Goal: Task Accomplishment & Management: Manage account settings

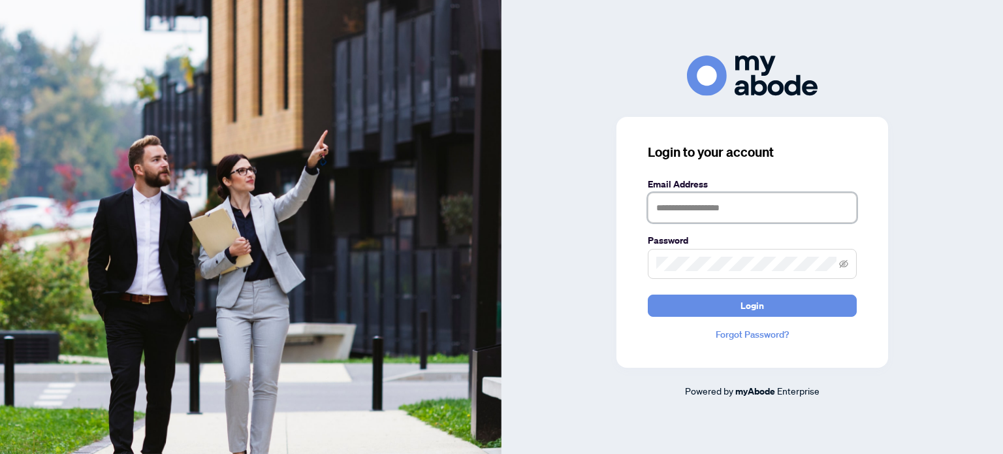
click at [686, 207] on input "text" at bounding box center [752, 208] width 209 height 30
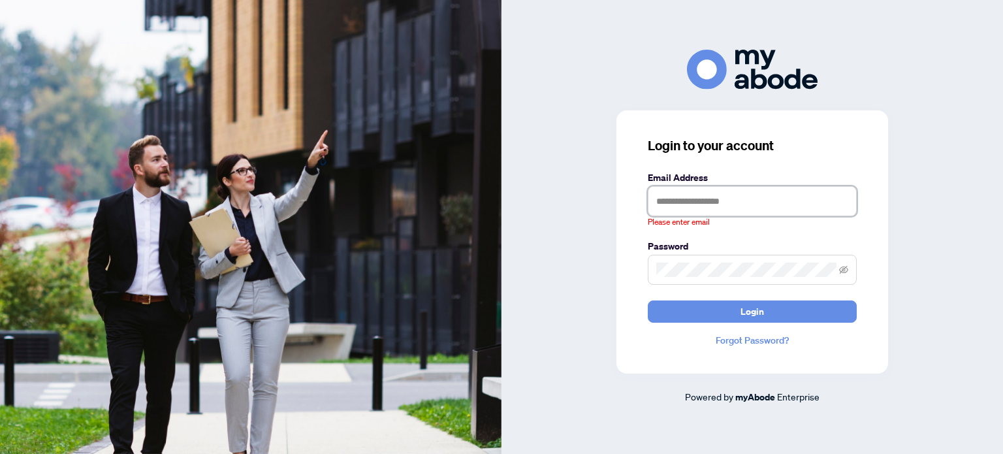
type input "**********"
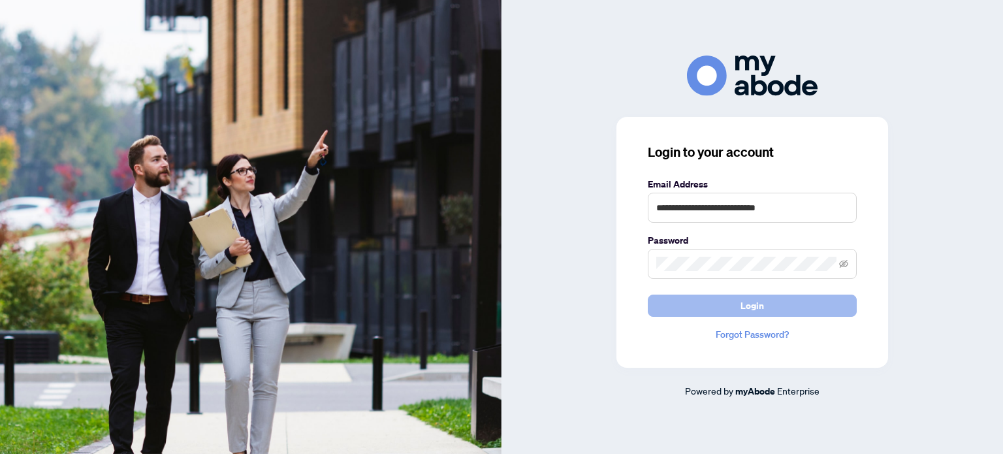
click at [745, 298] on span "Login" at bounding box center [753, 305] width 24 height 21
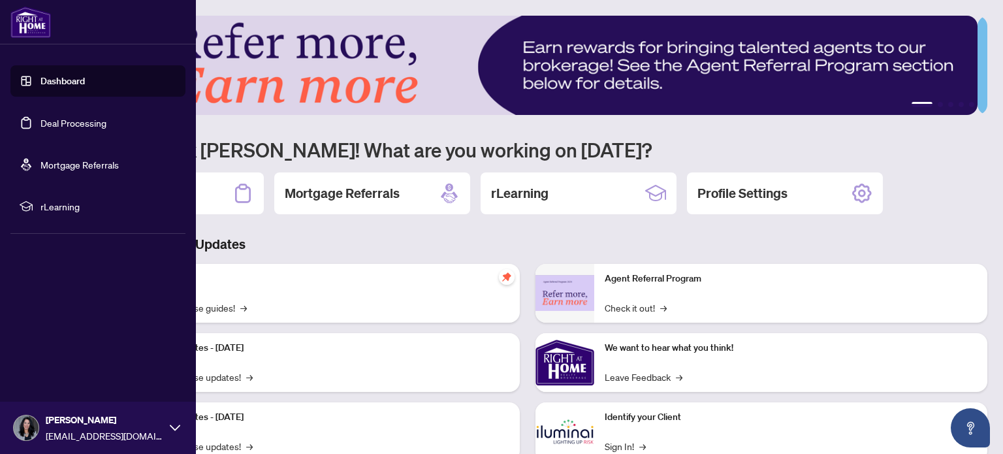
click at [78, 129] on link "Deal Processing" at bounding box center [73, 123] width 66 height 12
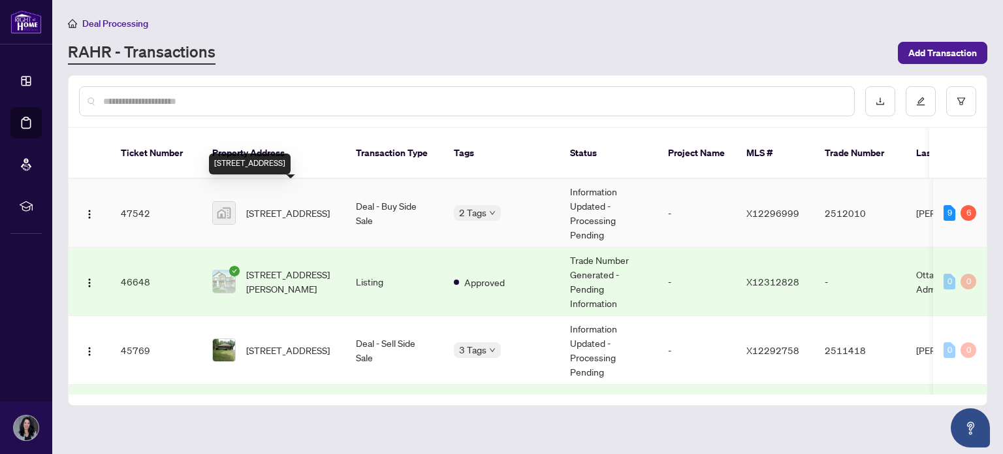
click at [288, 206] on span "[STREET_ADDRESS]" at bounding box center [288, 213] width 84 height 14
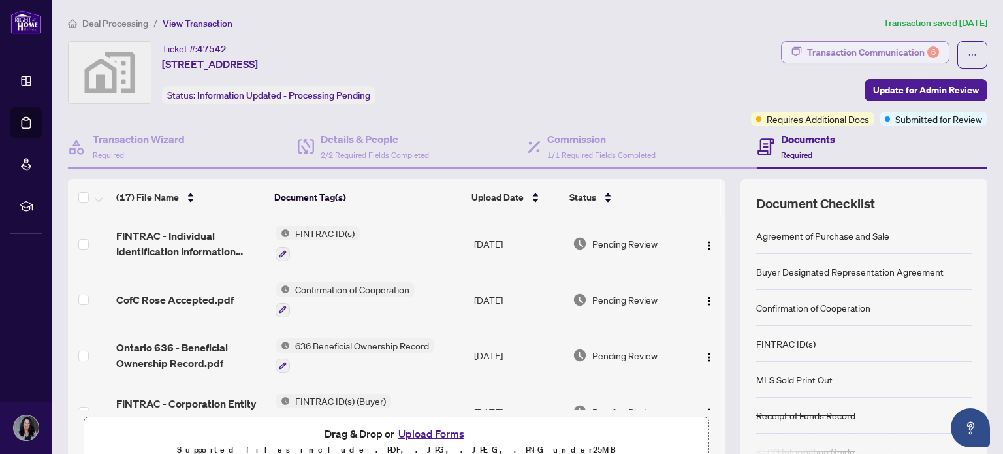
click at [884, 50] on div "Transaction Communication 6" at bounding box center [873, 52] width 132 height 21
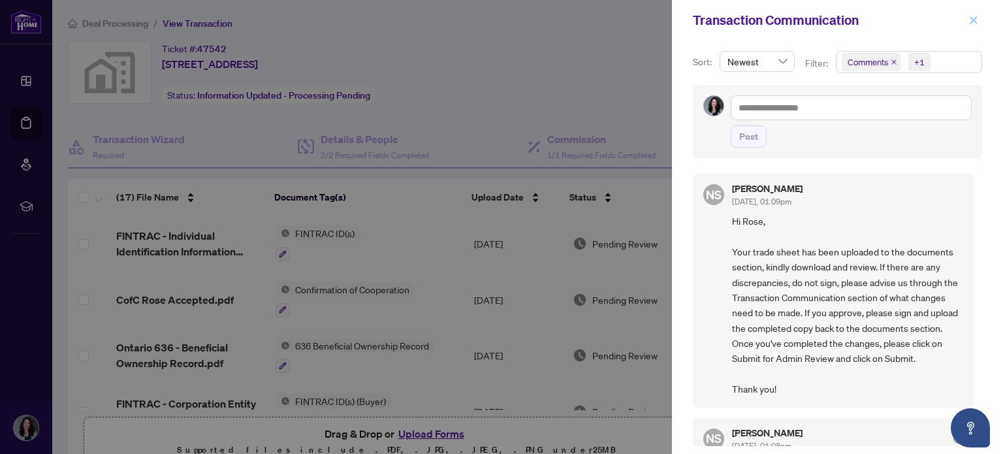
click at [973, 18] on icon "close" at bounding box center [973, 20] width 9 height 9
click at [965, 18] on div "Transaction Communication" at bounding box center [829, 20] width 272 height 20
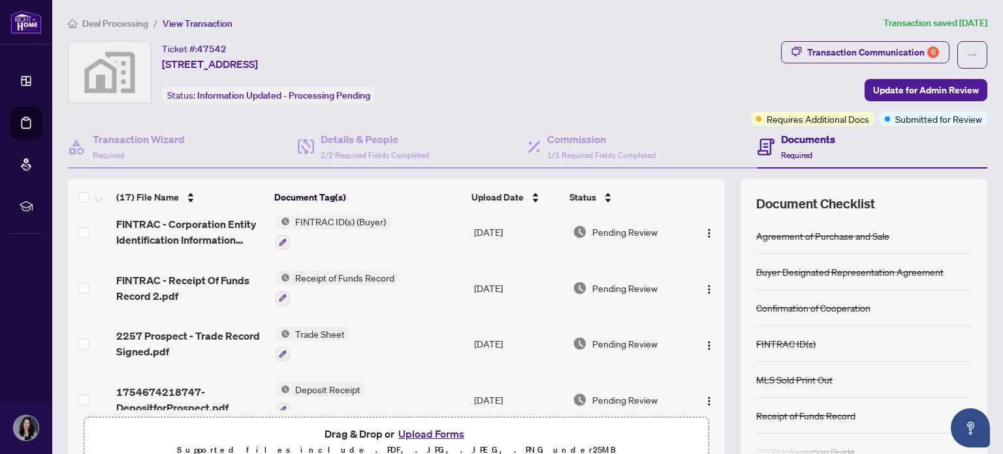
scroll to position [213, 0]
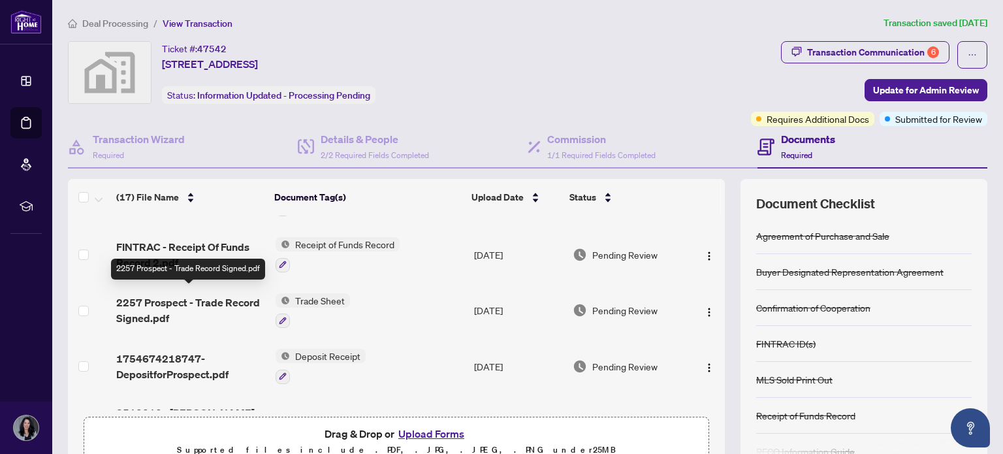
click at [170, 302] on span "2257 Prospect - Trade Record Signed.pdf" at bounding box center [190, 310] width 148 height 31
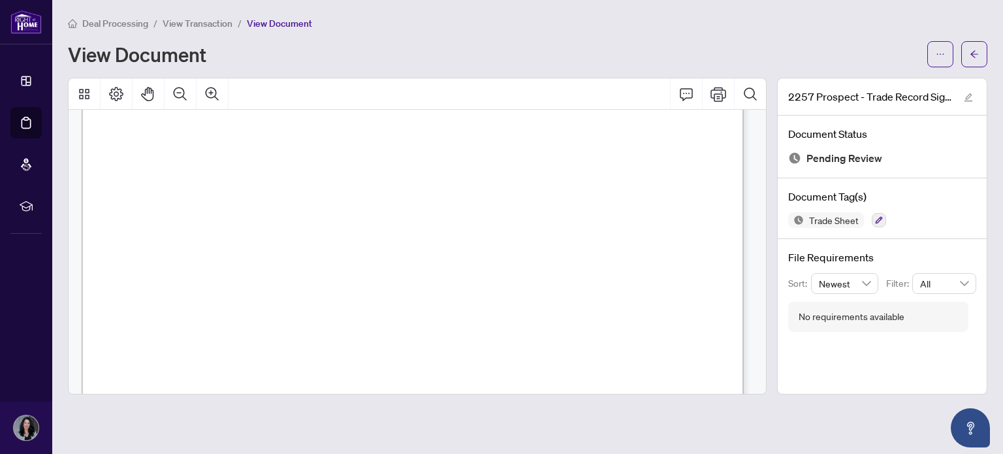
scroll to position [249, 0]
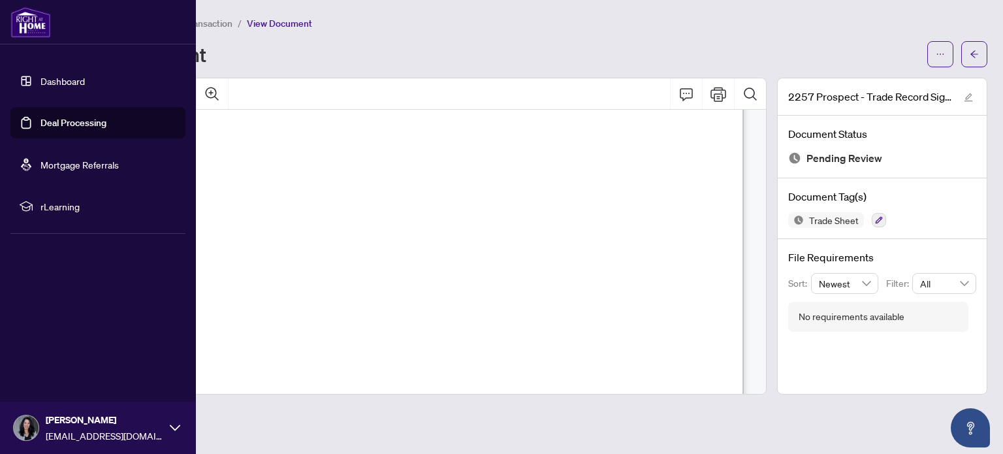
click at [64, 126] on link "Deal Processing" at bounding box center [73, 123] width 66 height 12
